Goal: Communication & Community: Ask a question

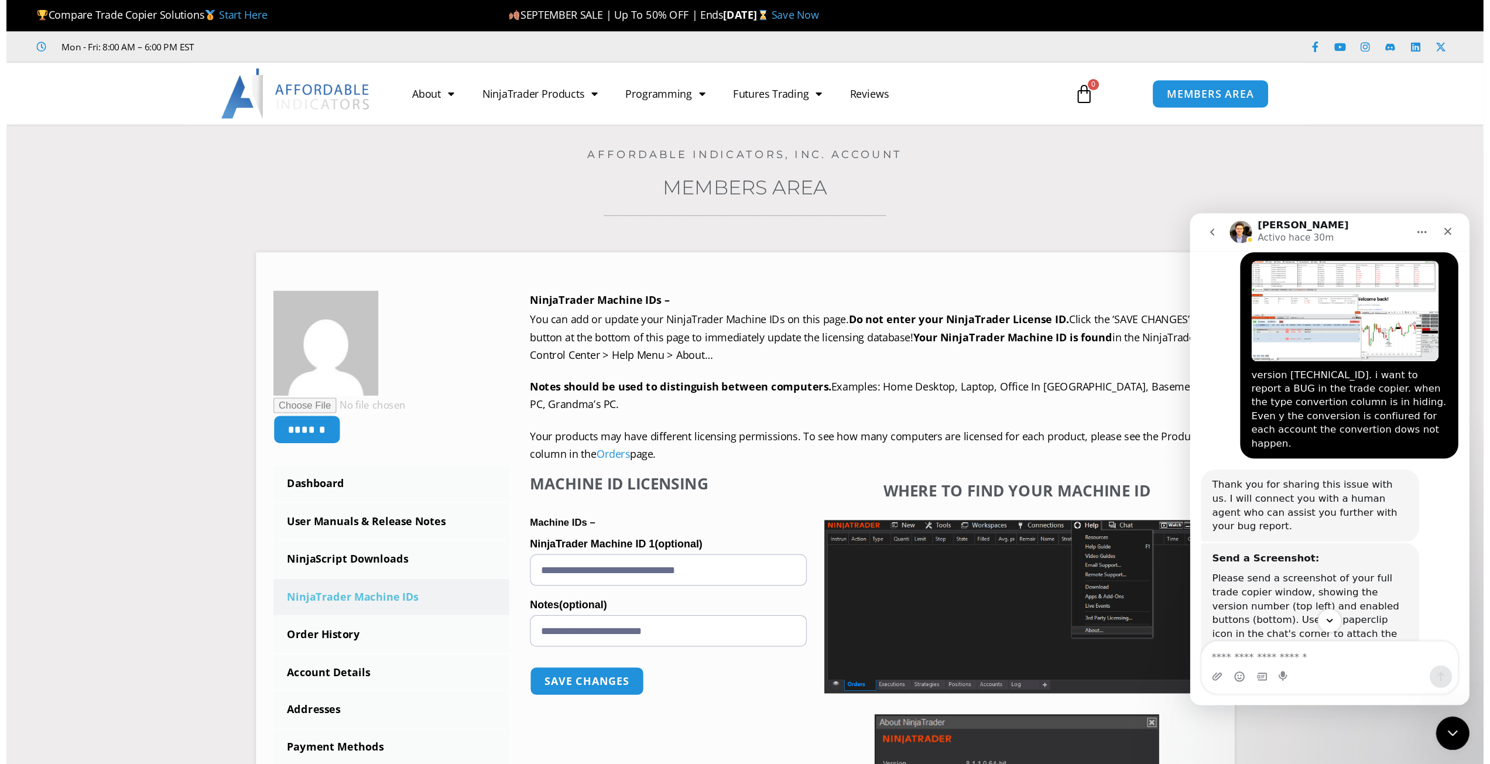
scroll to position [976, 0]
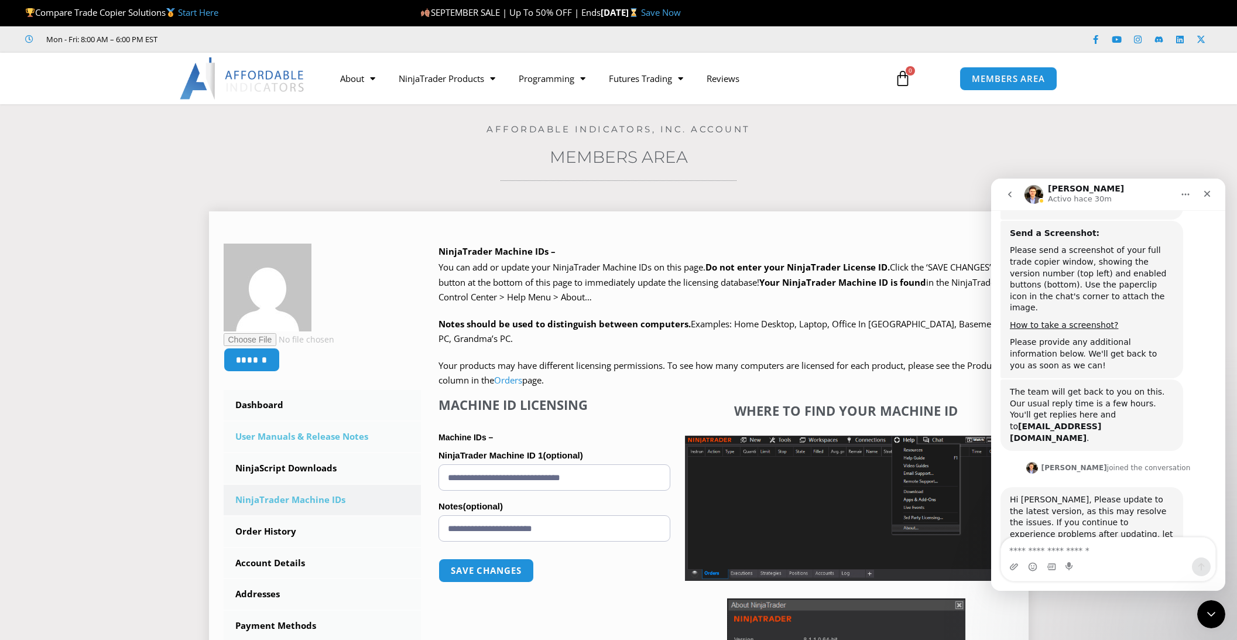
click at [311, 435] on link "User Manuals & Release Notes" at bounding box center [323, 436] width 198 height 30
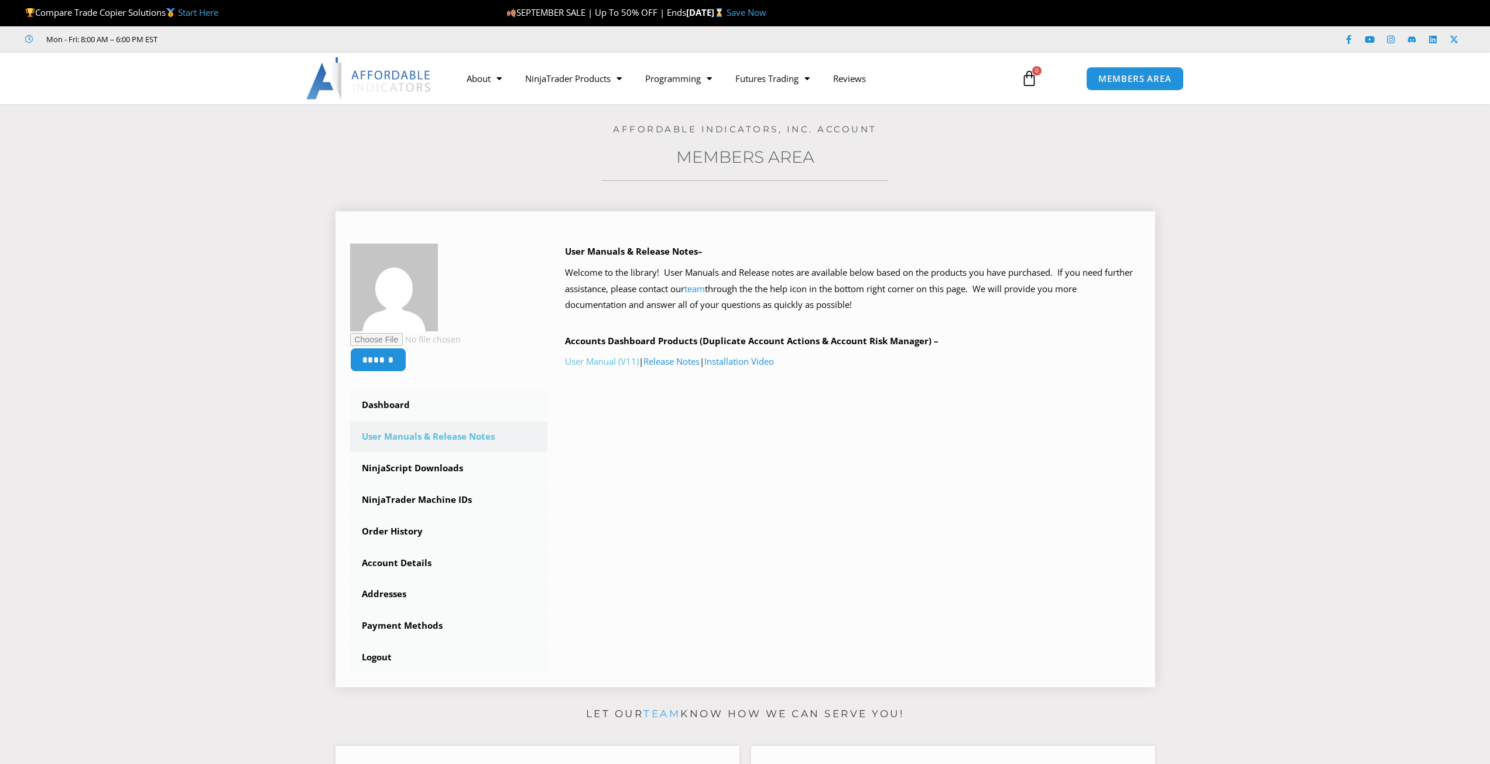
click at [598, 363] on link "User Manual (V11)" at bounding box center [602, 361] width 74 height 12
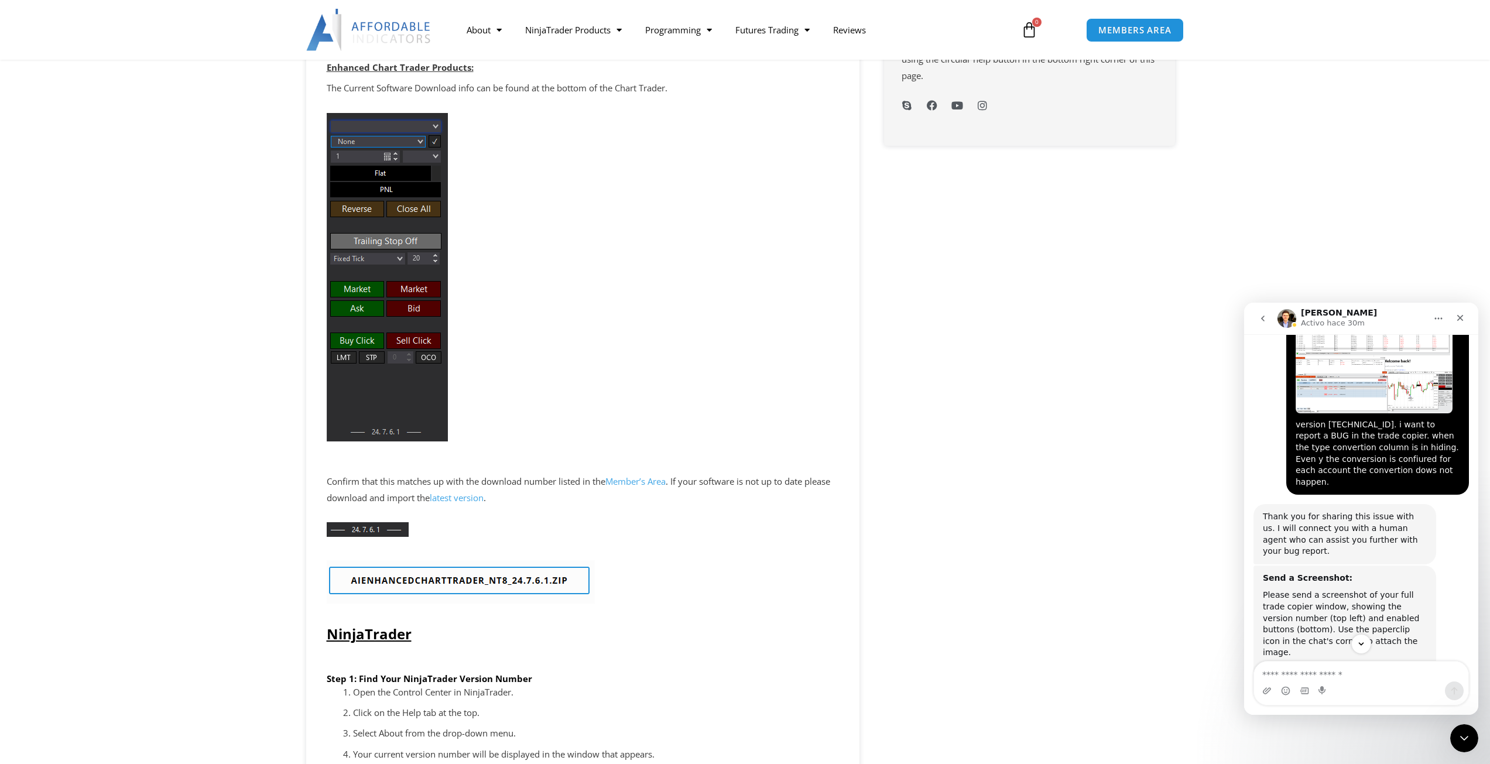
scroll to position [988, 0]
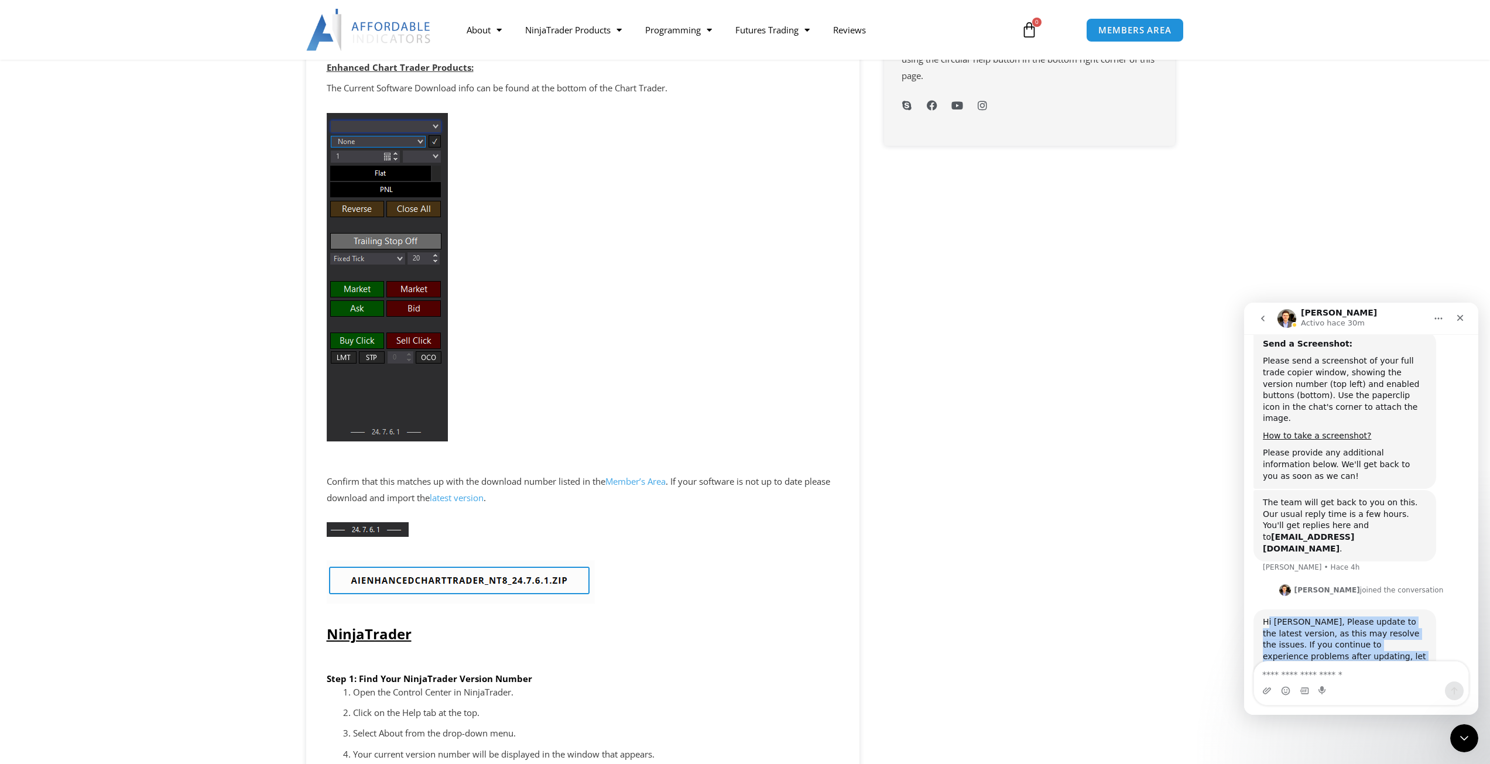
drag, startPoint x: 1265, startPoint y: 555, endPoint x: 1377, endPoint y: 589, distance: 116.4
click at [1377, 616] on div "Hi [PERSON_NAME], Please update to the latest version, as this may resolve the …" at bounding box center [1344, 650] width 164 height 69
drag, startPoint x: 1316, startPoint y: 584, endPoint x: 1261, endPoint y: 543, distance: 68.1
click at [1261, 609] on div "Hi [PERSON_NAME], Please update to the latest version, as this may resolve the …" at bounding box center [1344, 656] width 183 height 94
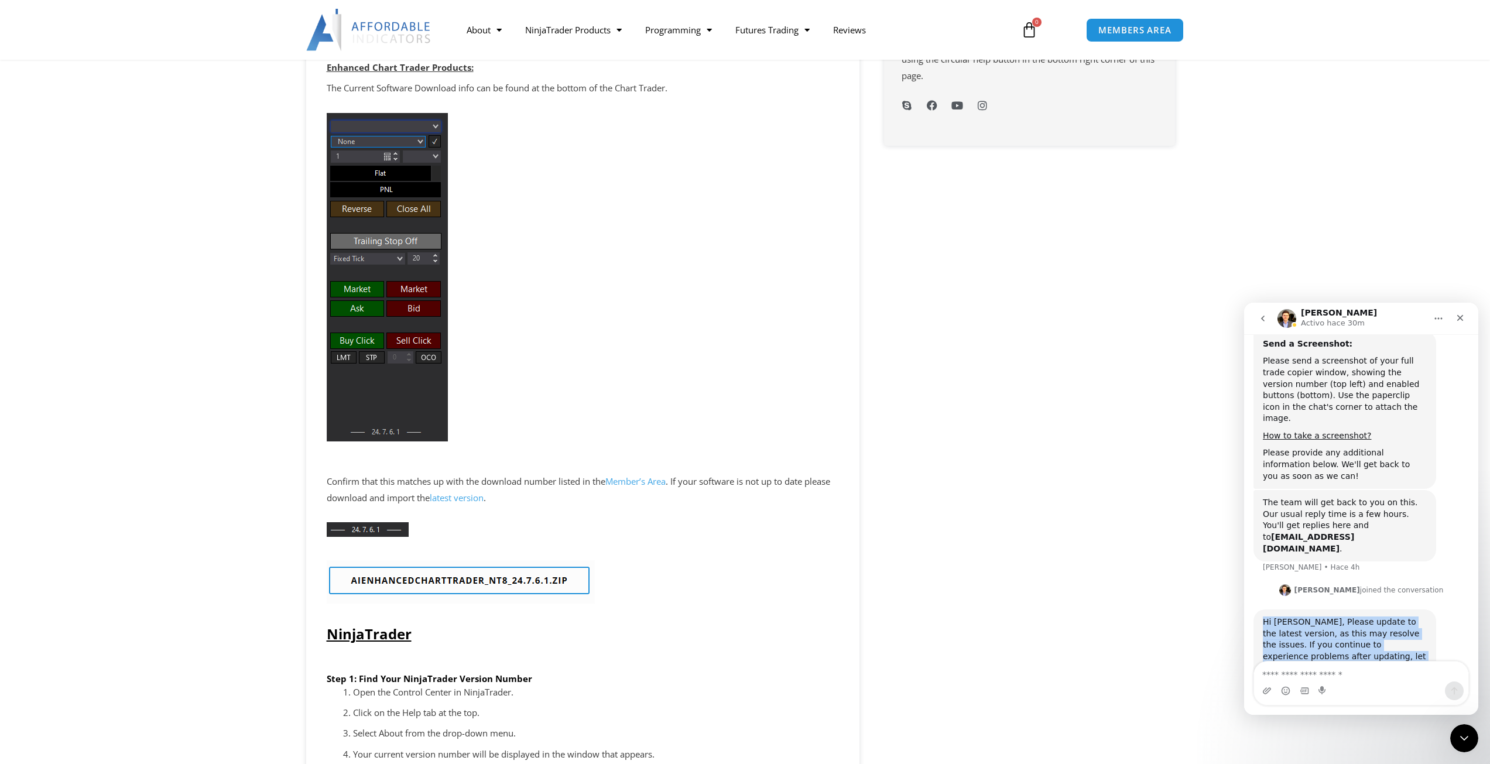
scroll to position [754, 0]
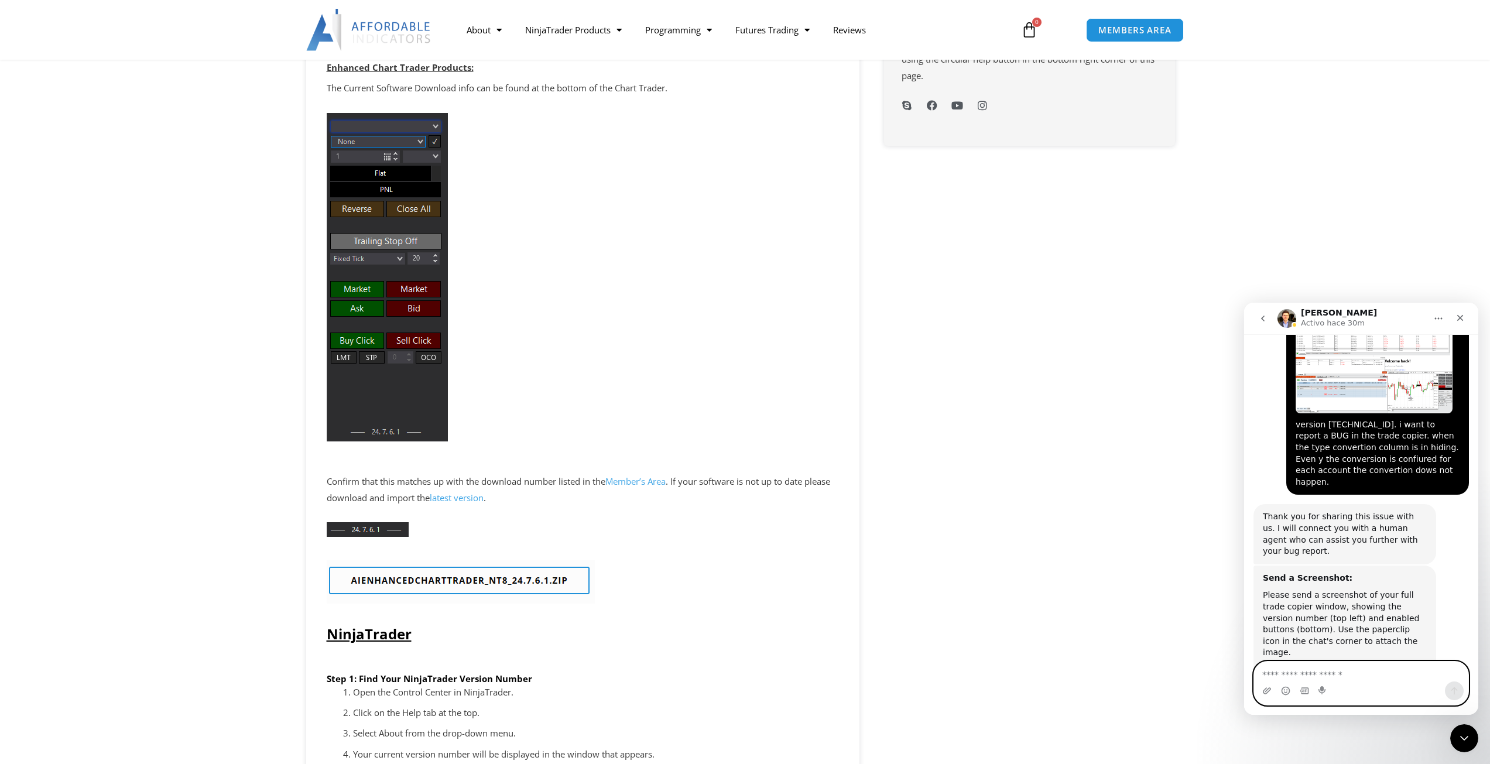
click at [1280, 672] on textarea "Escribe un mensaje..." at bounding box center [1361, 671] width 214 height 20
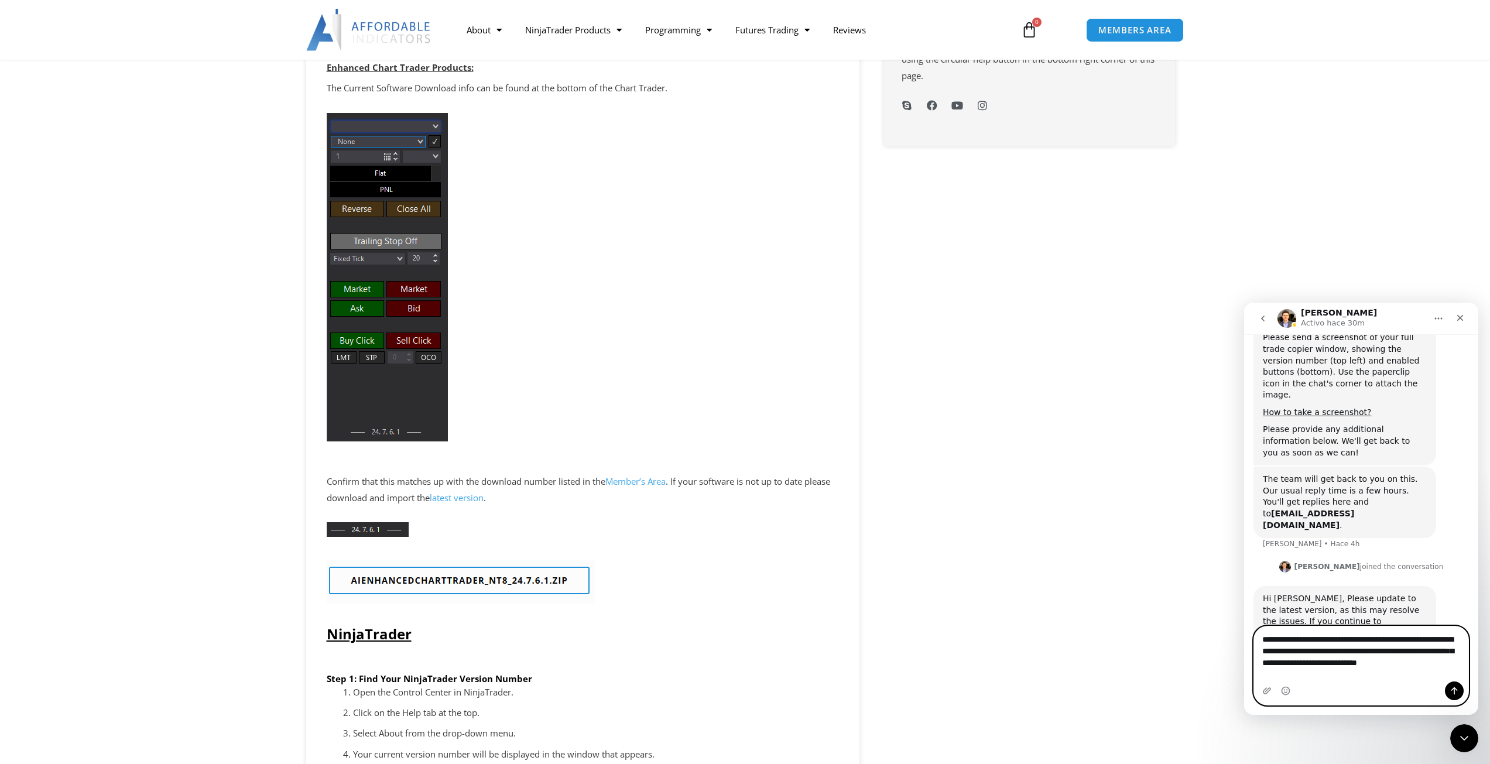
scroll to position [1023, 0]
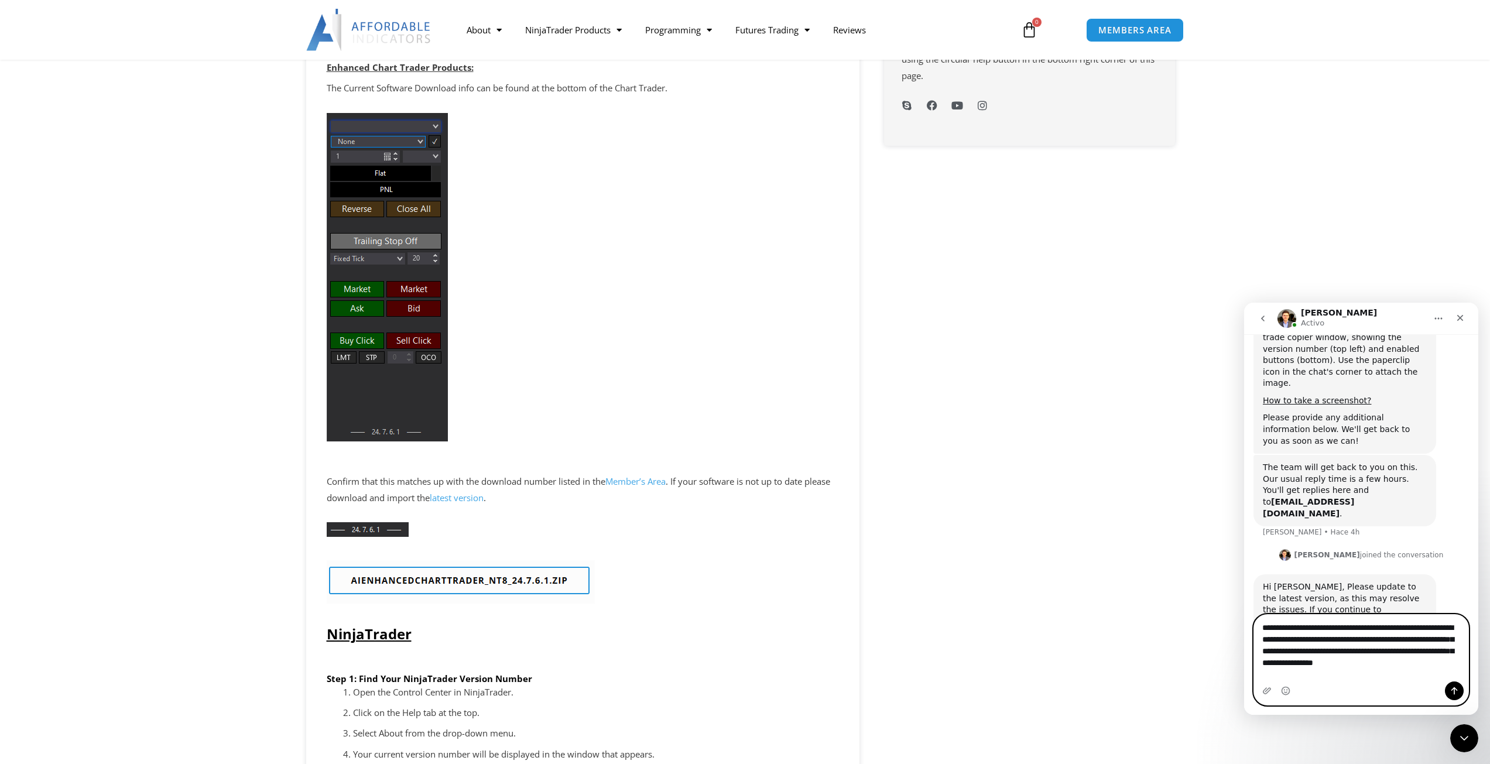
type textarea "**********"
click at [1459, 689] on button "Enviar un mensaje…" at bounding box center [1453, 690] width 19 height 19
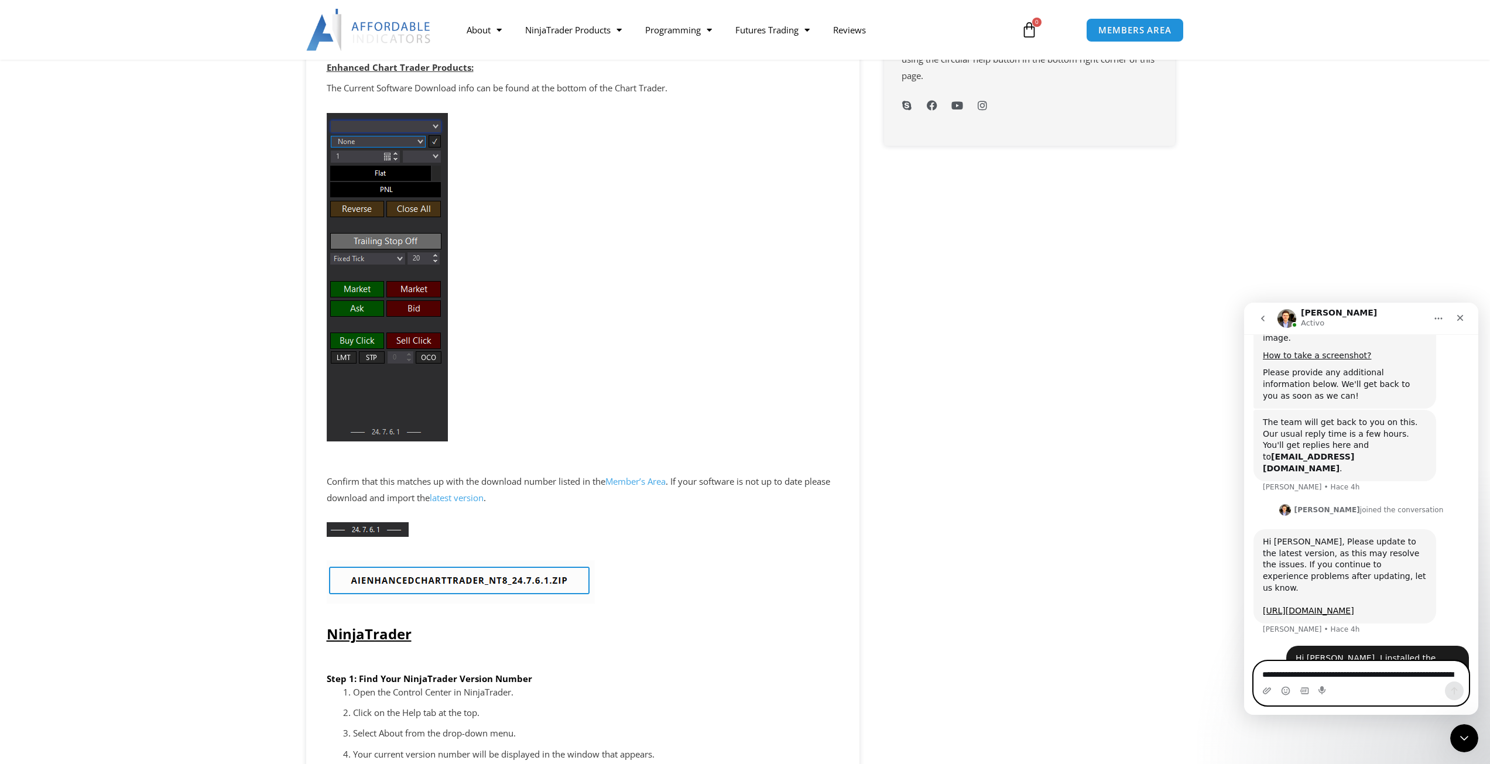
scroll to position [1069, 0]
